Goal: Information Seeking & Learning: Learn about a topic

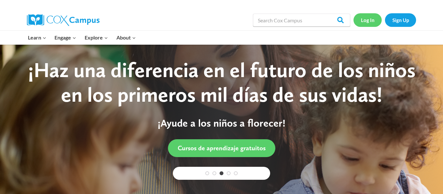
click at [368, 23] on link "Log In" at bounding box center [368, 19] width 28 height 13
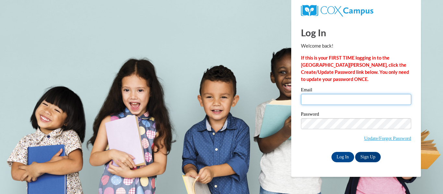
click at [319, 101] on input "Email" at bounding box center [356, 99] width 110 height 11
type input "[EMAIL_ADDRESS][DOMAIN_NAME]"
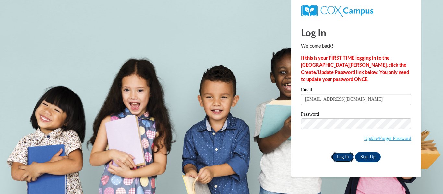
click at [341, 158] on input "Log In" at bounding box center [343, 157] width 23 height 10
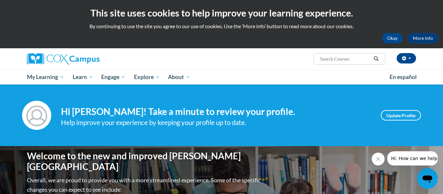
click at [229, 92] on div "Your profile Hi [PERSON_NAME]! Take a minute to review your profile. Help impro…" at bounding box center [221, 116] width 443 height 62
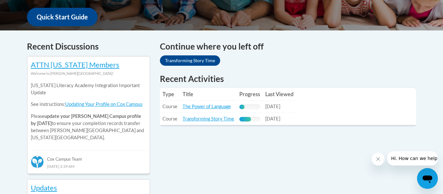
scroll to position [247, 0]
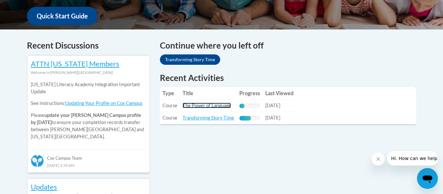
click at [193, 107] on link "The Power of Language" at bounding box center [207, 106] width 48 height 6
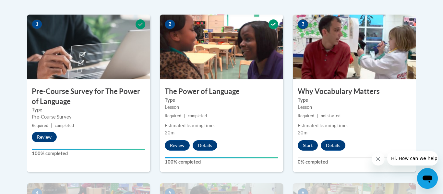
scroll to position [204, 0]
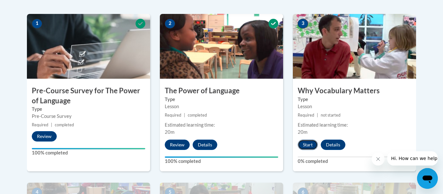
click at [307, 147] on button "Start" at bounding box center [308, 145] width 20 height 10
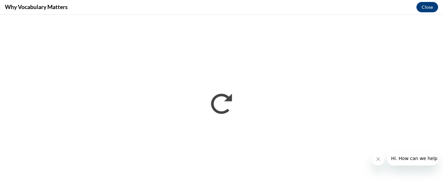
scroll to position [0, 0]
click at [429, 7] on button "Close" at bounding box center [428, 7] width 22 height 10
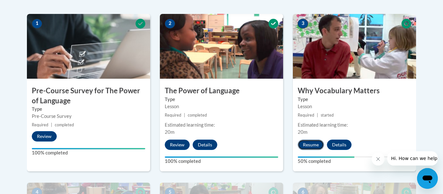
click at [305, 145] on button "Resume" at bounding box center [311, 145] width 26 height 10
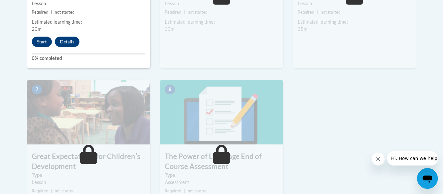
scroll to position [480, 0]
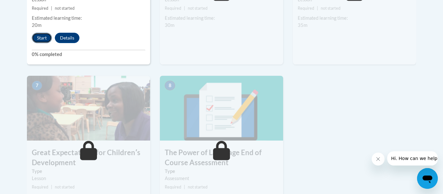
click at [40, 37] on button "Start" at bounding box center [42, 38] width 20 height 10
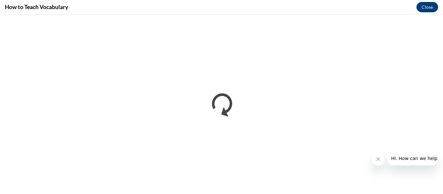
scroll to position [0, 0]
